Goal: Information Seeking & Learning: Learn about a topic

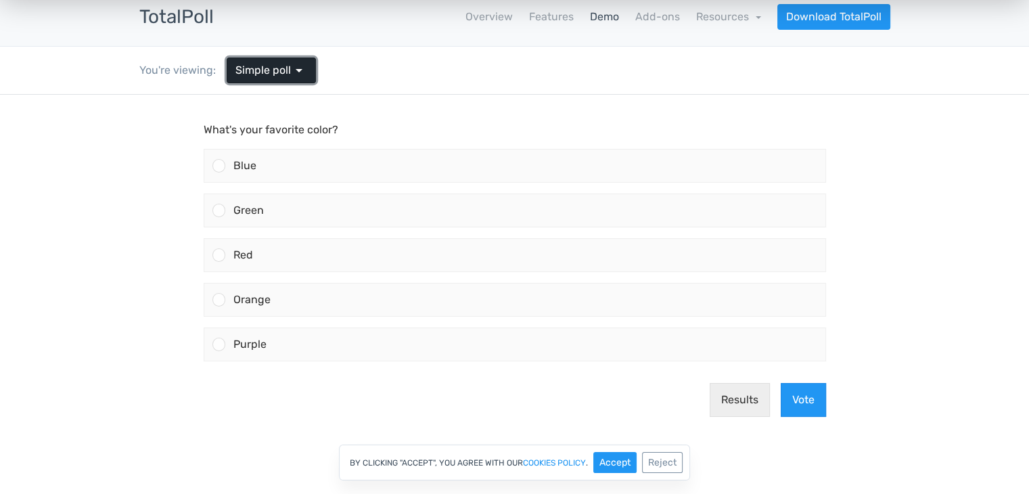
click at [298, 69] on span "arrow_drop_down" at bounding box center [299, 70] width 16 height 16
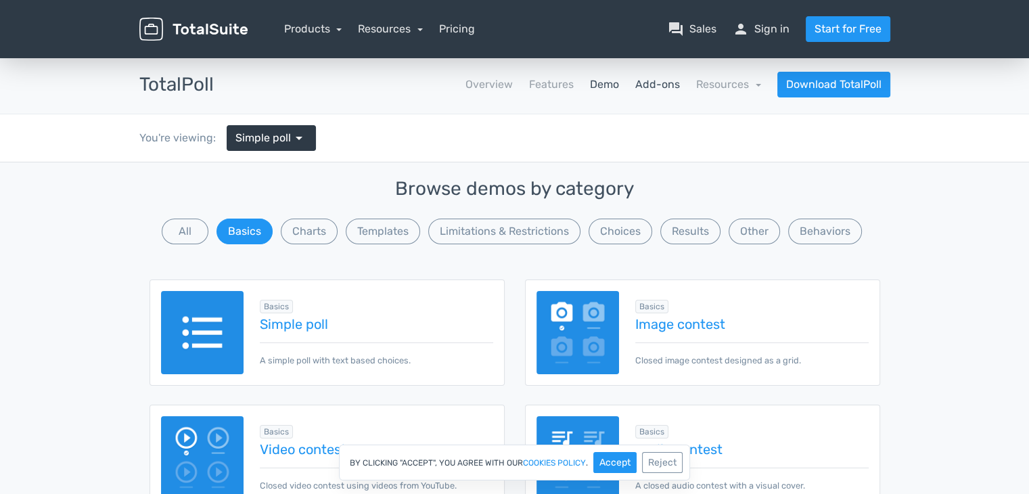
click at [649, 85] on link "Add-ons" at bounding box center [658, 84] width 45 height 16
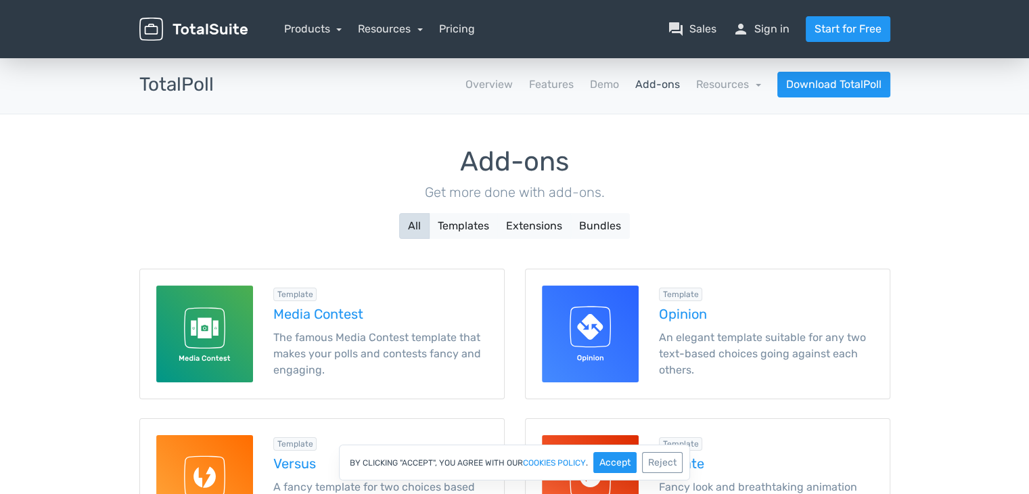
scroll to position [135, 0]
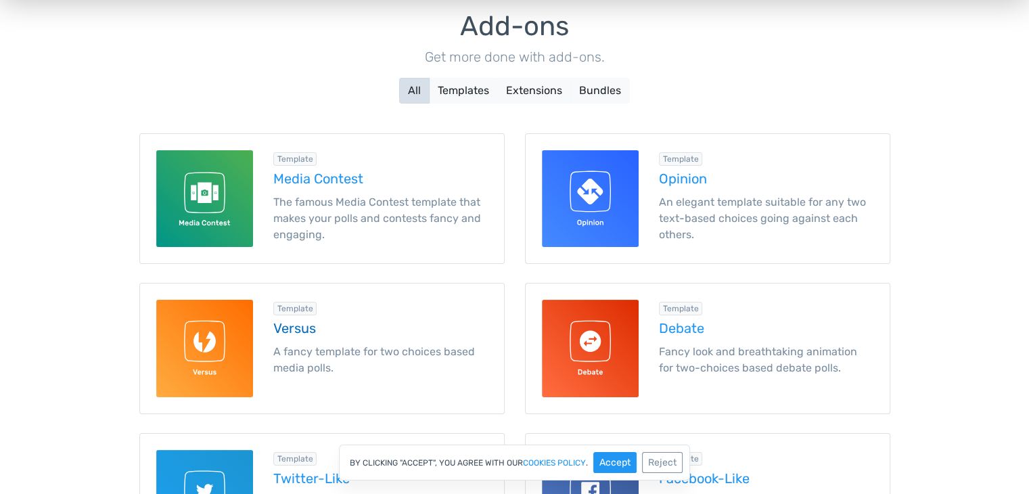
click at [291, 334] on h5 "Versus" at bounding box center [380, 328] width 215 height 15
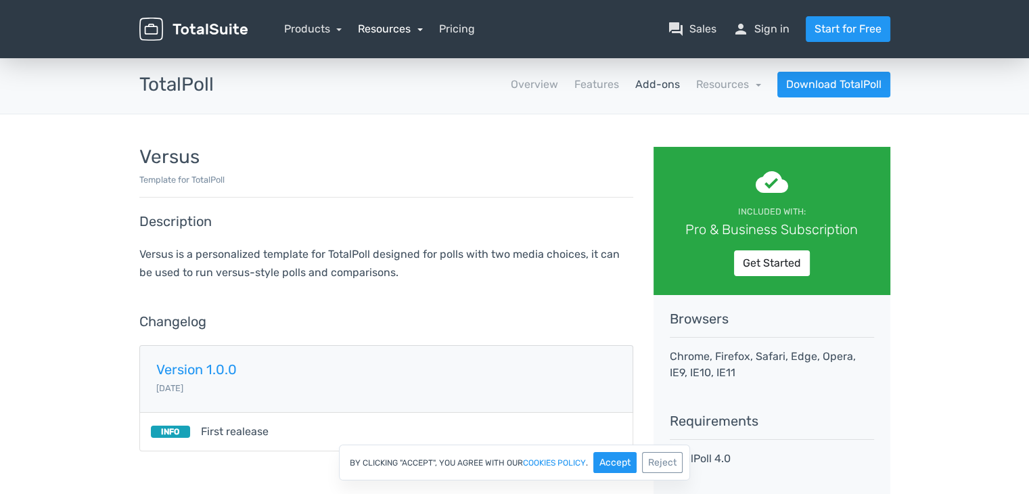
click at [374, 30] on link "Resources" at bounding box center [390, 28] width 65 height 13
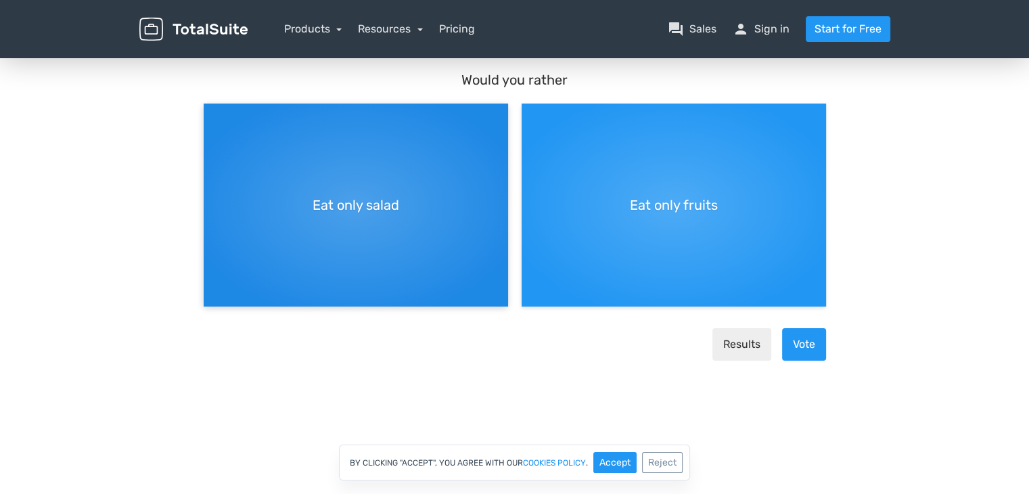
scroll to position [135, 0]
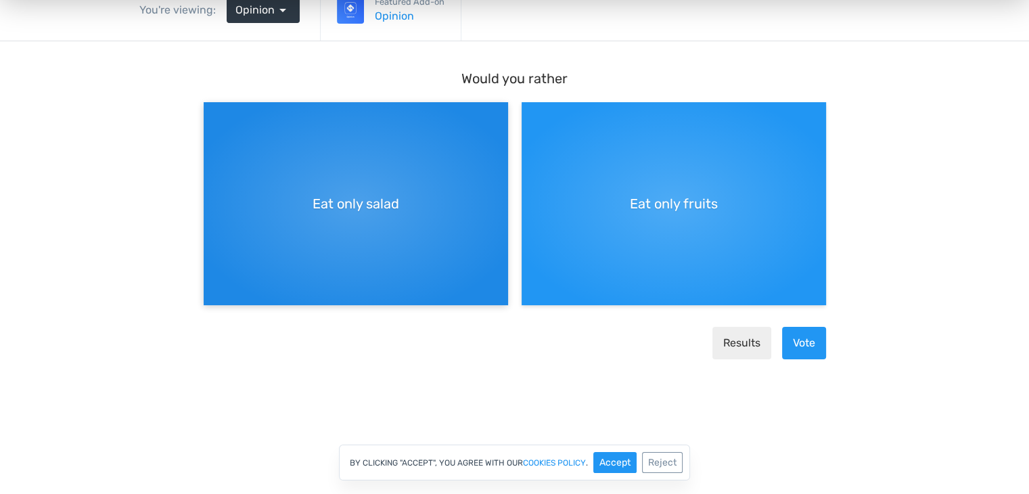
click at [359, 219] on div "Eat only salad" at bounding box center [356, 203] width 305 height 203
click at [213, 118] on input "Eat only salad" at bounding box center [208, 113] width 9 height 9
radio input "true"
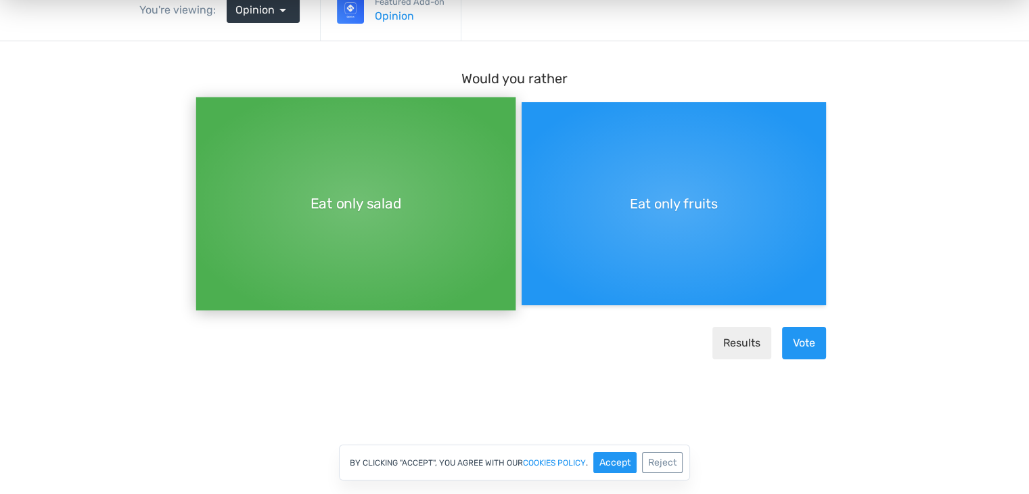
scroll to position [203, 0]
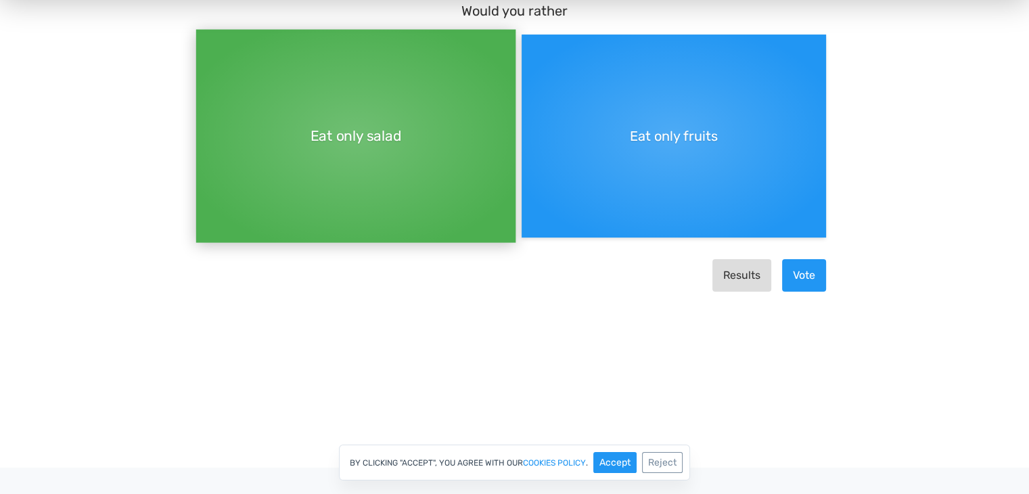
click at [752, 275] on button "Results" at bounding box center [742, 276] width 59 height 32
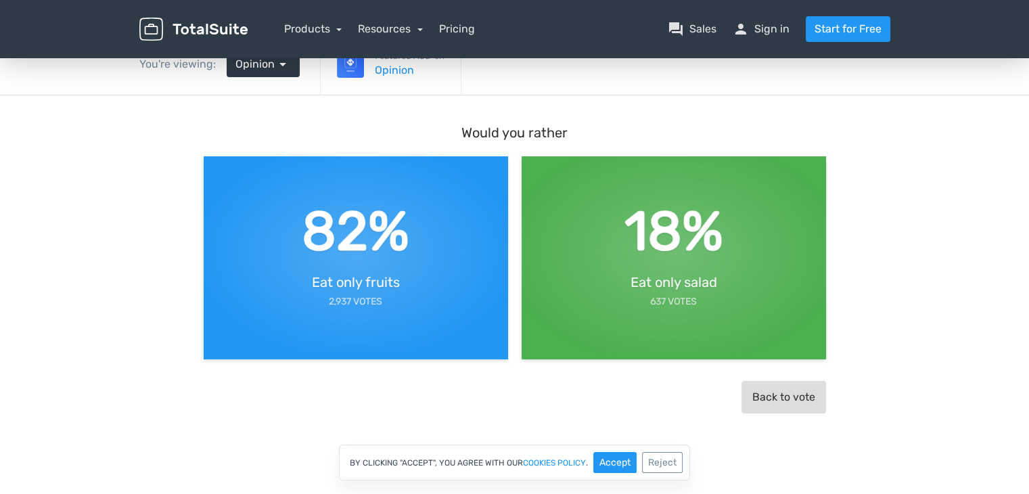
scroll to position [68, 0]
